Goal: Task Accomplishment & Management: Complete application form

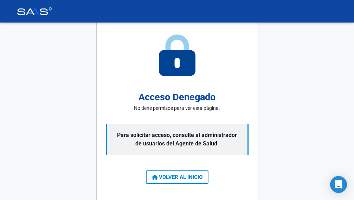
click at [185, 177] on span "VOLVER AL INICIO" at bounding box center [177, 177] width 51 height 6
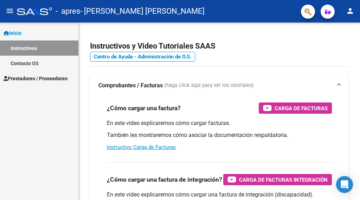
click at [43, 78] on span "Prestadores / Proveedores" at bounding box center [36, 79] width 64 height 8
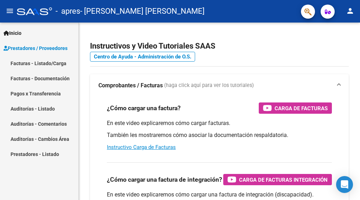
click at [51, 64] on link "Facturas - Listado/Carga" at bounding box center [39, 63] width 78 height 15
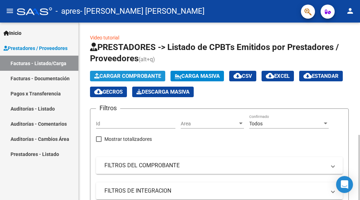
click at [134, 75] on span "Cargar Comprobante" at bounding box center [127, 76] width 67 height 6
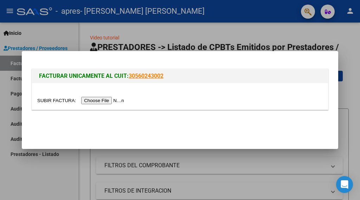
click at [105, 100] on input "file" at bounding box center [81, 100] width 89 height 7
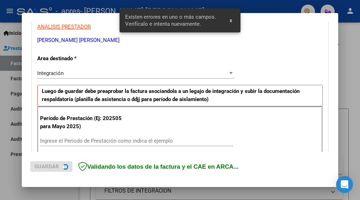
scroll to position [167, 0]
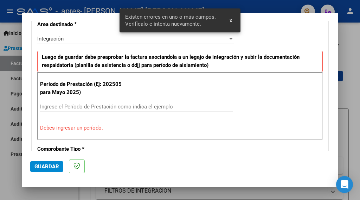
click at [66, 103] on div "Ingrese el Período de Prestación como indica el ejemplo" at bounding box center [136, 106] width 193 height 11
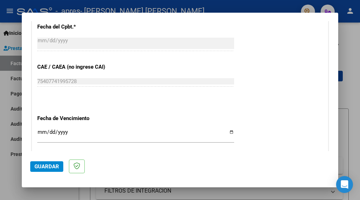
scroll to position [448, 0]
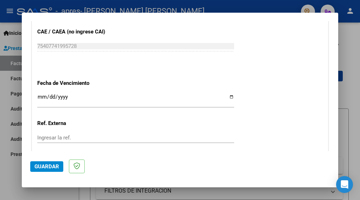
type input "202509"
click at [41, 94] on input "Ingresar la fecha" at bounding box center [135, 99] width 197 height 11
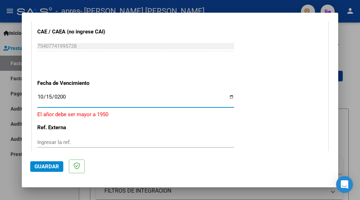
type input "[DATE]"
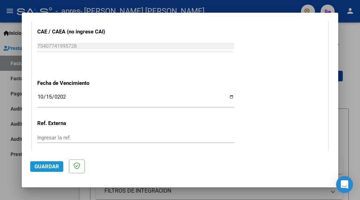
click at [46, 167] on span "Guardar" at bounding box center [46, 166] width 25 height 6
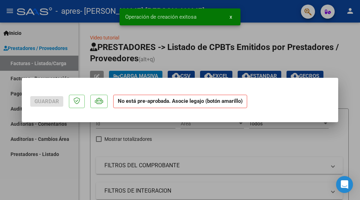
scroll to position [0, 0]
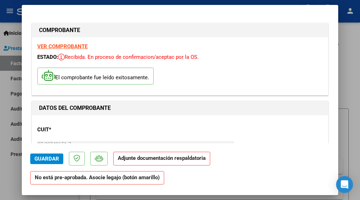
click at [165, 160] on strong "Adjunte documentación respaldatoria" at bounding box center [162, 158] width 88 height 6
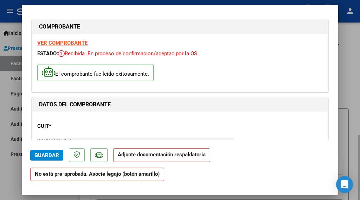
click at [352, 134] on div at bounding box center [180, 100] width 360 height 200
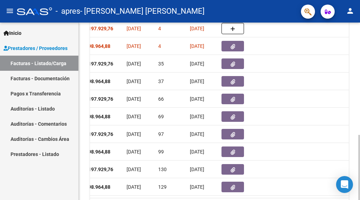
scroll to position [200, 0]
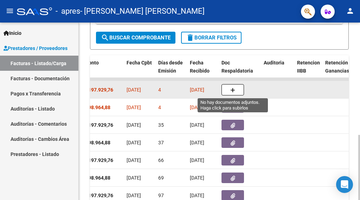
click at [235, 88] on button "button" at bounding box center [232, 89] width 23 height 11
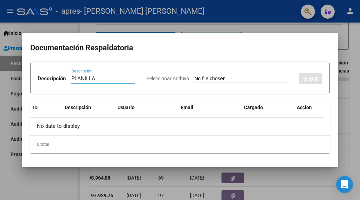
type input "Planilla de asistencia"
click at [147, 81] on span "Seleccionar Archivo" at bounding box center [168, 79] width 43 height 6
click at [194, 82] on input "Seleccionar Archivo" at bounding box center [240, 79] width 93 height 7
type input "C:\fakepath\Planilla Sept. Valen Espejo.pdf"
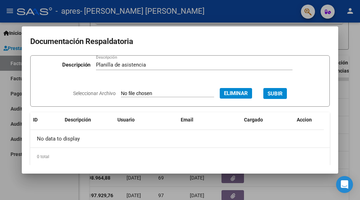
click at [275, 93] on span "SUBIR" at bounding box center [275, 93] width 15 height 6
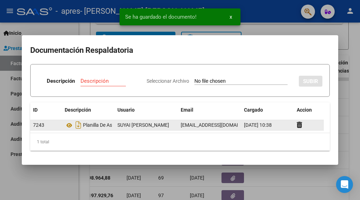
scroll to position [7, 0]
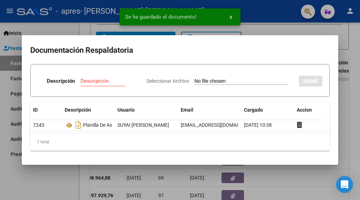
click at [347, 80] on div at bounding box center [180, 100] width 360 height 200
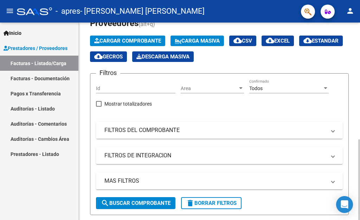
scroll to position [70, 0]
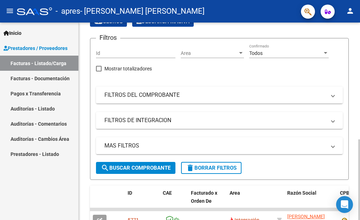
click at [148, 167] on span "search Buscar Comprobante" at bounding box center [136, 168] width 70 height 6
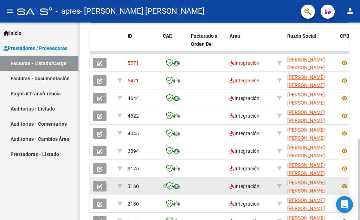
scroll to position [216, 0]
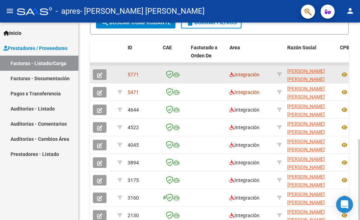
click at [102, 73] on icon "button" at bounding box center [99, 74] width 5 height 5
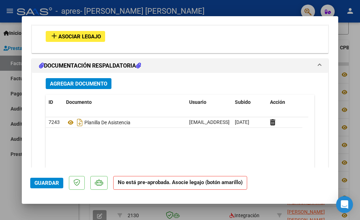
scroll to position [560, 0]
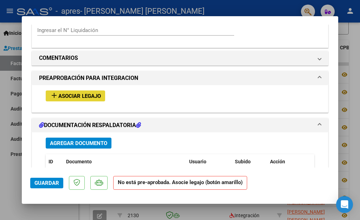
click at [77, 93] on span "Asociar Legajo" at bounding box center [79, 96] width 43 height 6
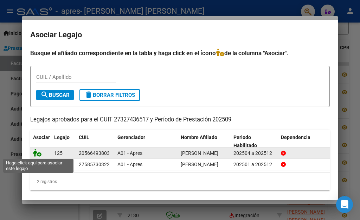
click at [38, 154] on icon at bounding box center [37, 153] width 8 height 8
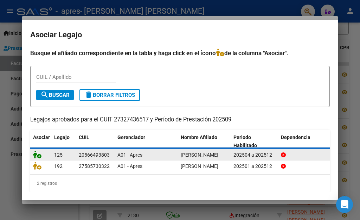
scroll to position [579, 0]
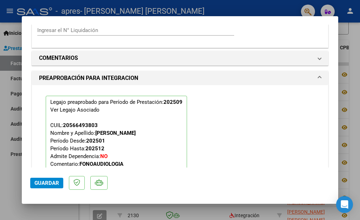
click at [46, 179] on button "Guardar" at bounding box center [46, 183] width 33 height 11
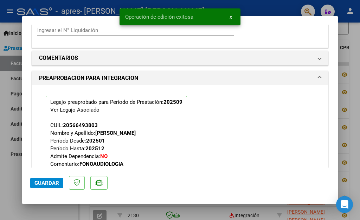
click at [352, 52] on div at bounding box center [180, 110] width 360 height 220
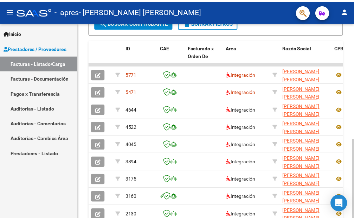
scroll to position [5, 0]
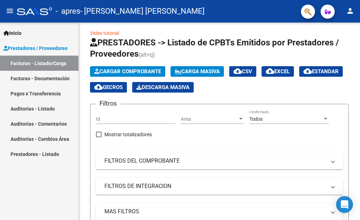
click at [346, 11] on mat-icon "person" at bounding box center [350, 11] width 8 height 8
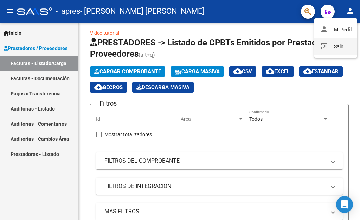
click at [331, 47] on button "exit_to_app Salir" at bounding box center [335, 46] width 43 height 17
